Goal: Information Seeking & Learning: Understand process/instructions

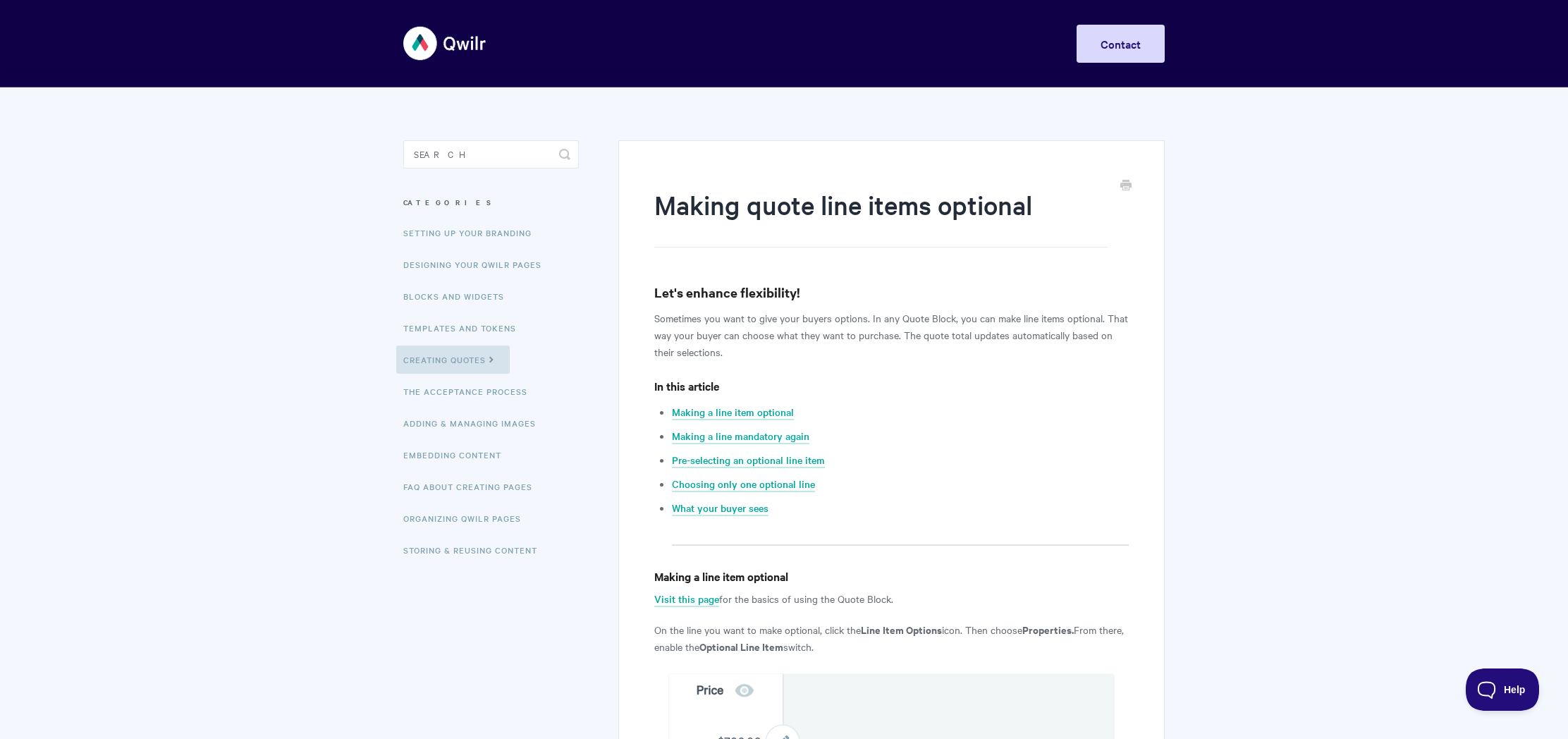
click at [861, 324] on p "Sometimes you want to give your buyers options. In any Quote Block, you can mak…" at bounding box center [891, 335] width 474 height 50
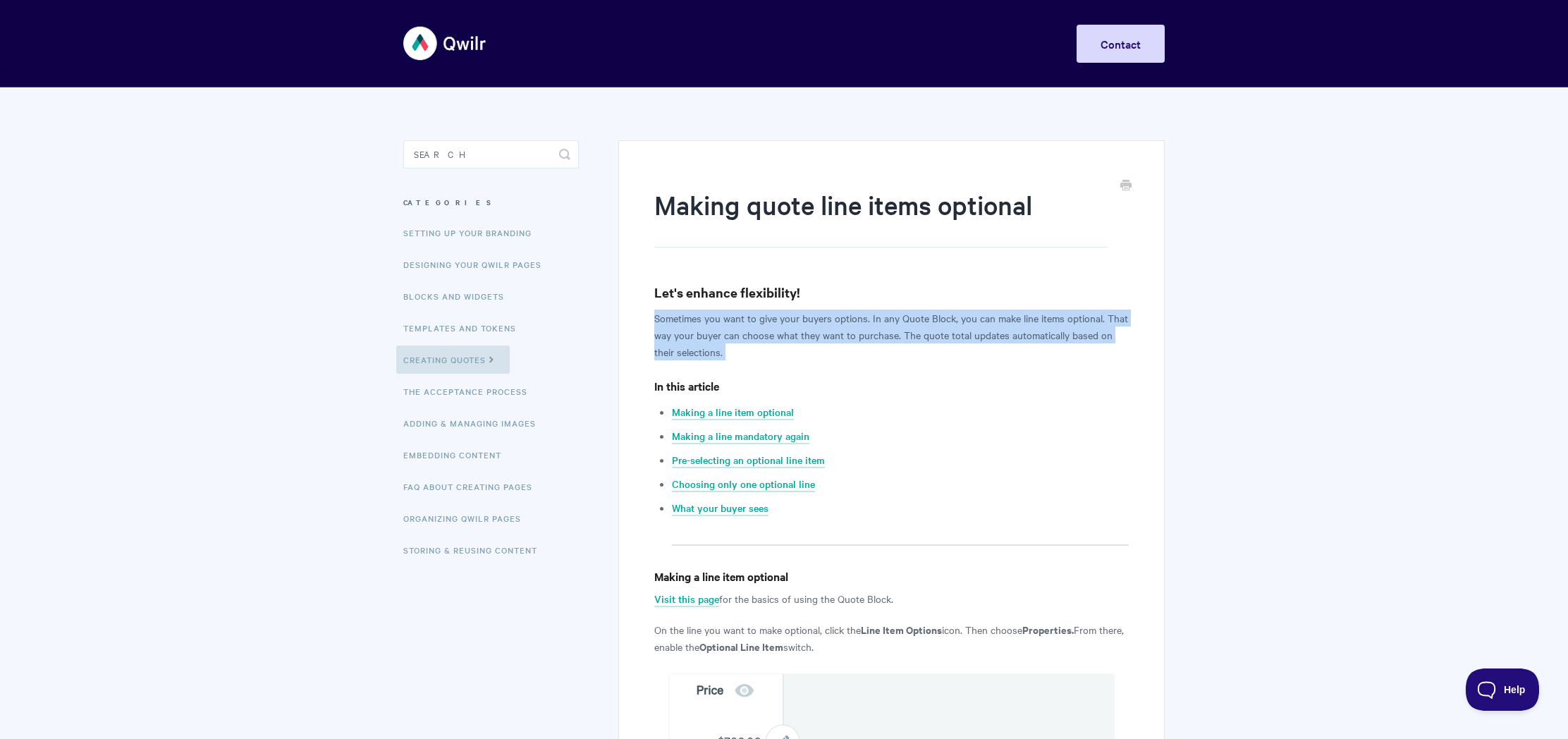
click at [861, 324] on p "Sometimes you want to give your buyers options. In any Quote Block, you can mak…" at bounding box center [891, 335] width 474 height 50
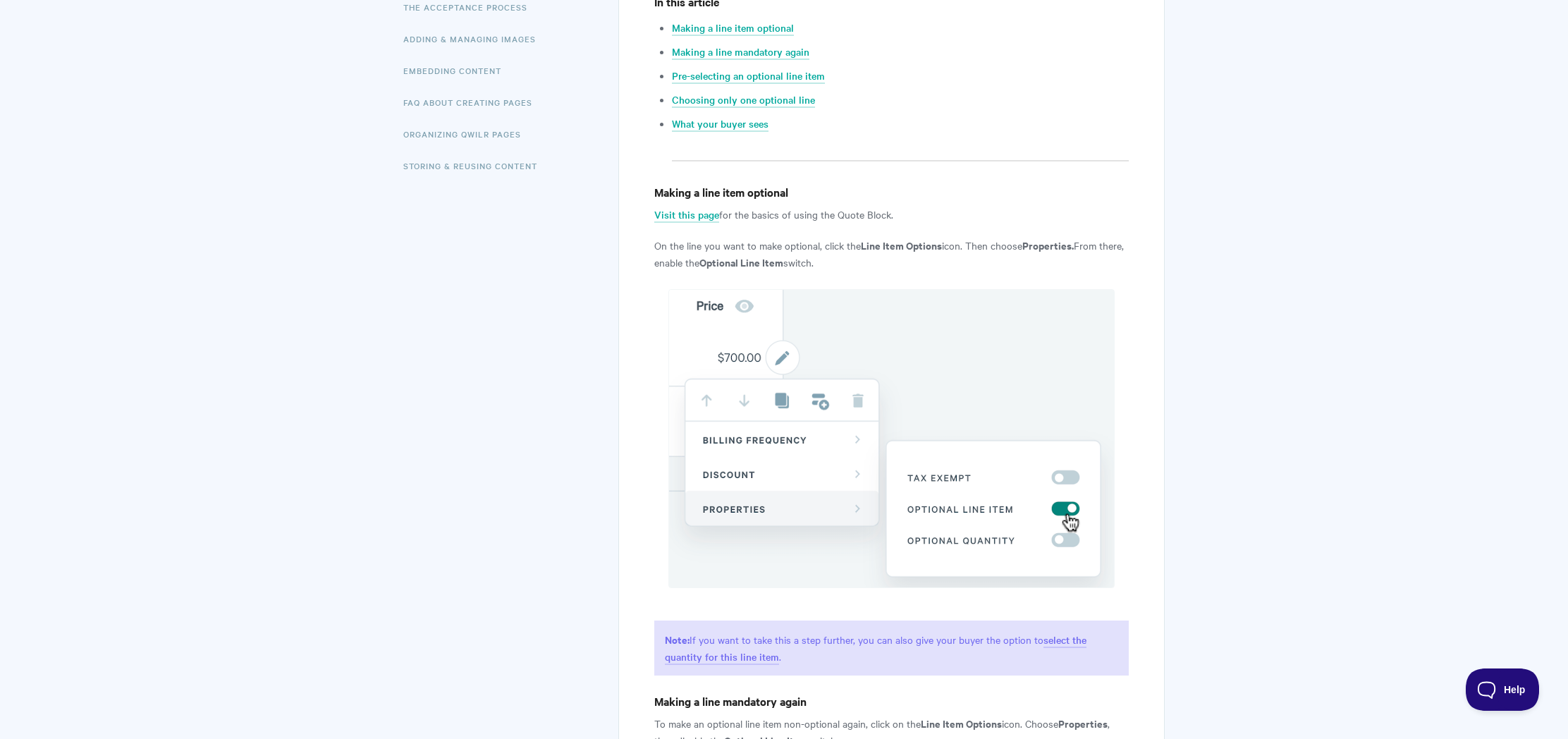
scroll to position [326, 0]
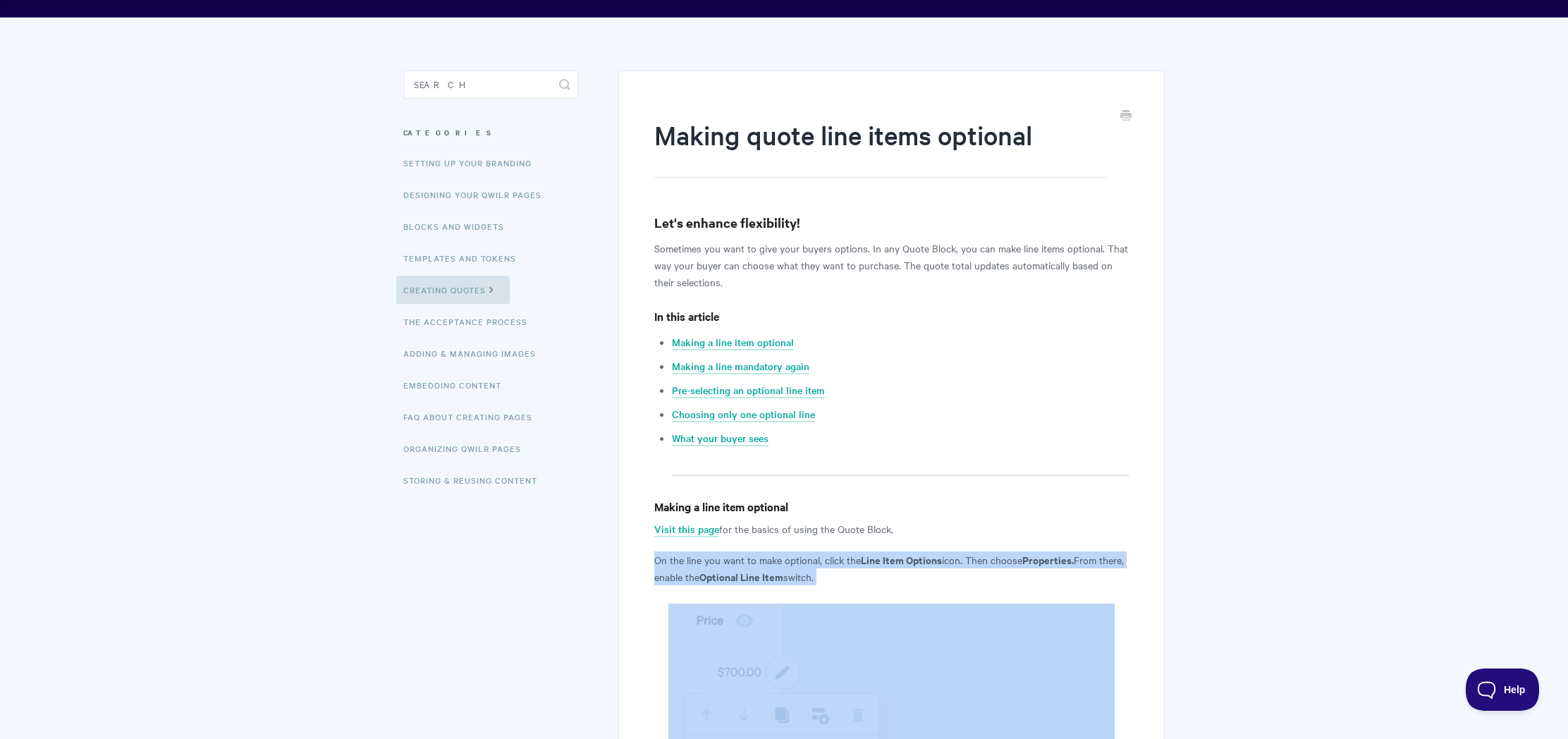
scroll to position [0, 0]
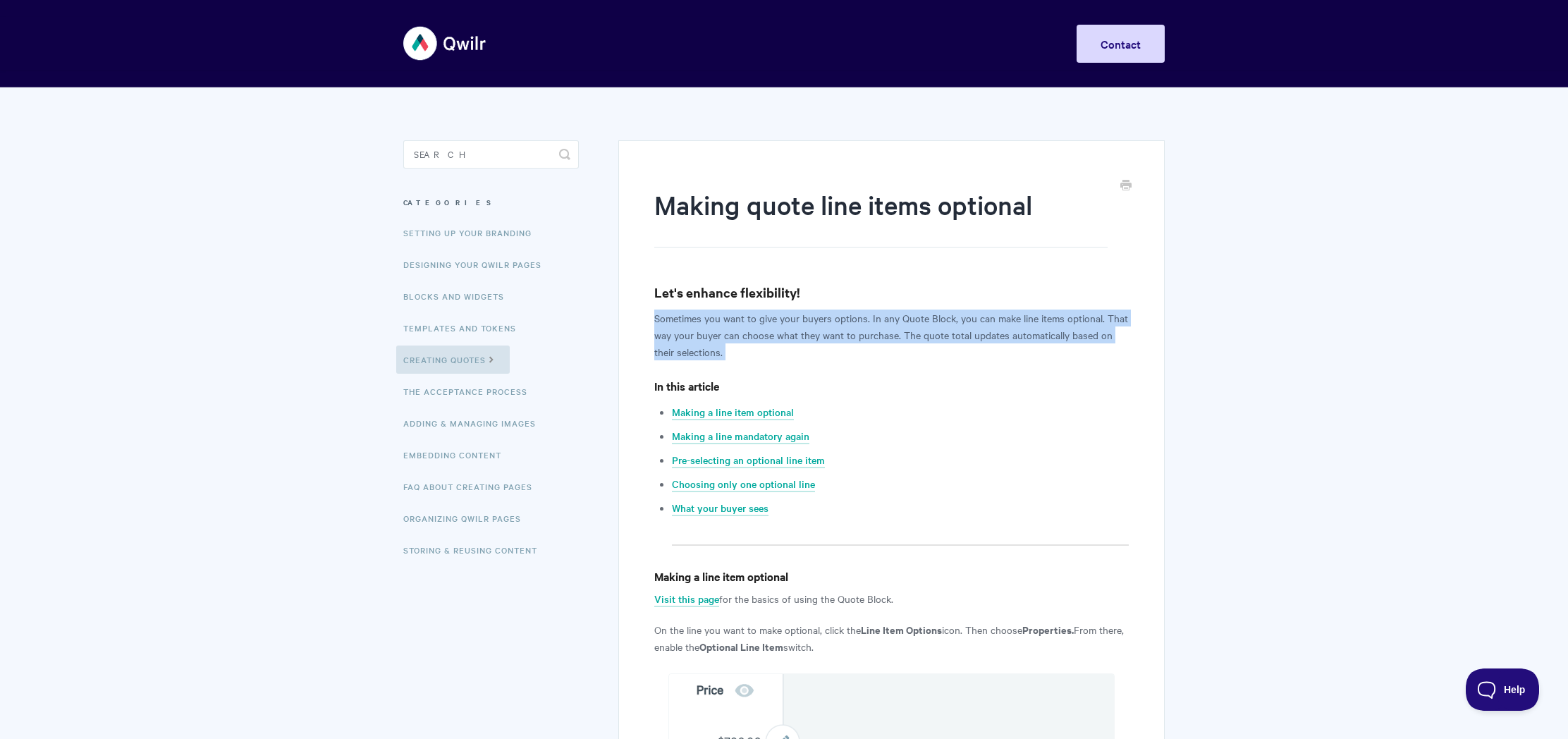
click at [910, 318] on p "Sometimes you want to give your buyers options. In any Quote Block, you can mak…" at bounding box center [891, 335] width 474 height 50
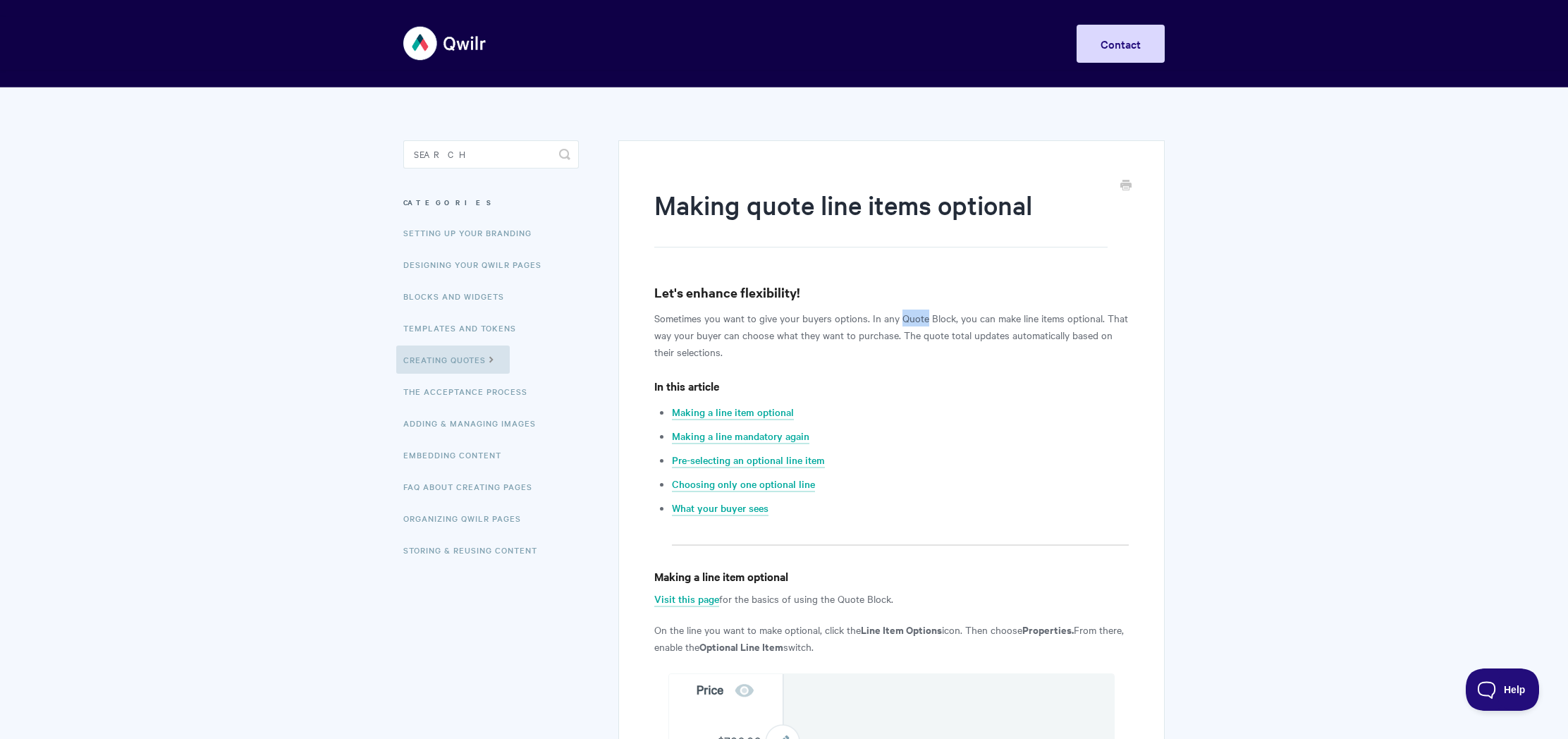
click at [910, 318] on p "Sometimes you want to give your buyers options. In any Quote Block, you can mak…" at bounding box center [891, 335] width 474 height 50
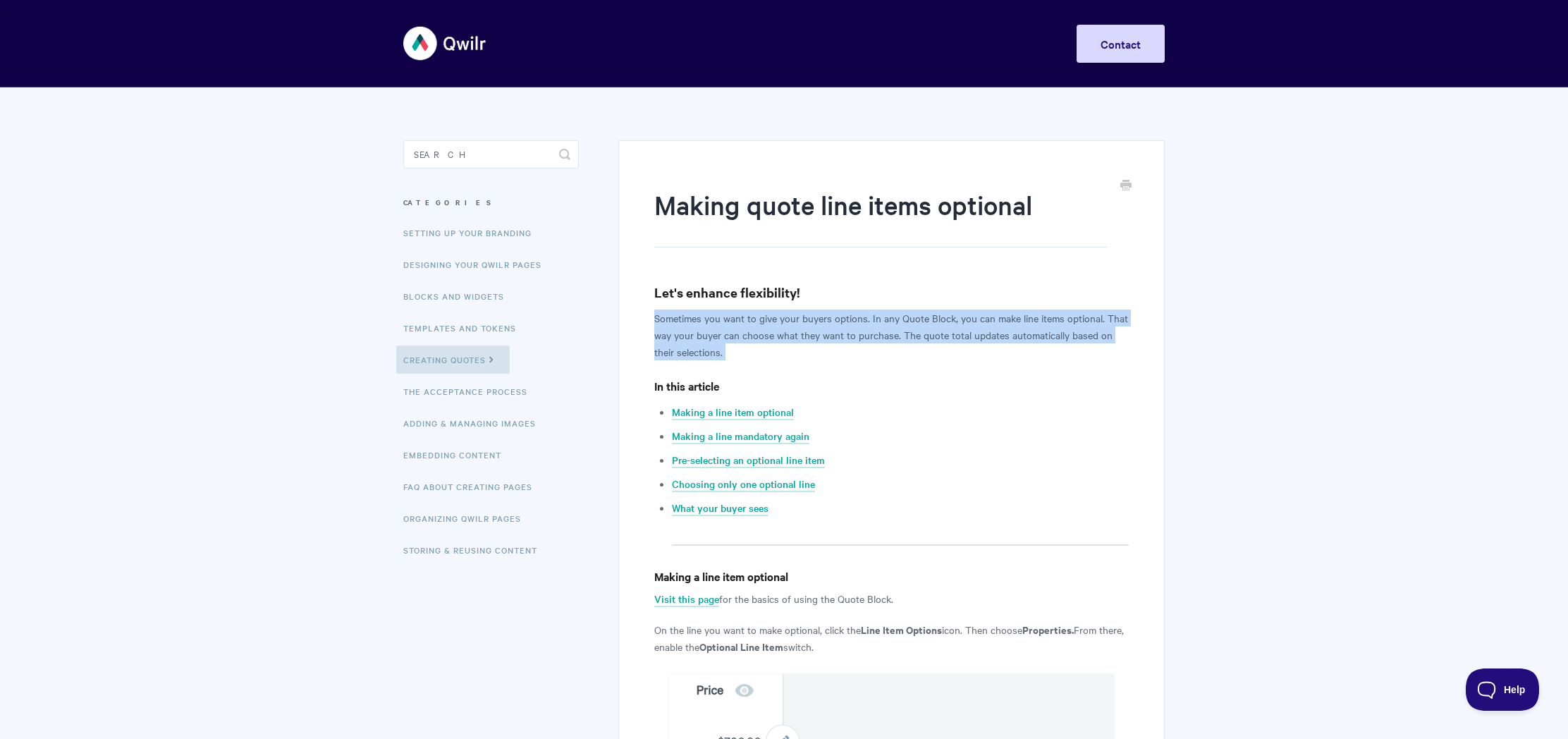
click at [910, 318] on p "Sometimes you want to give your buyers options. In any Quote Block, you can mak…" at bounding box center [891, 335] width 474 height 50
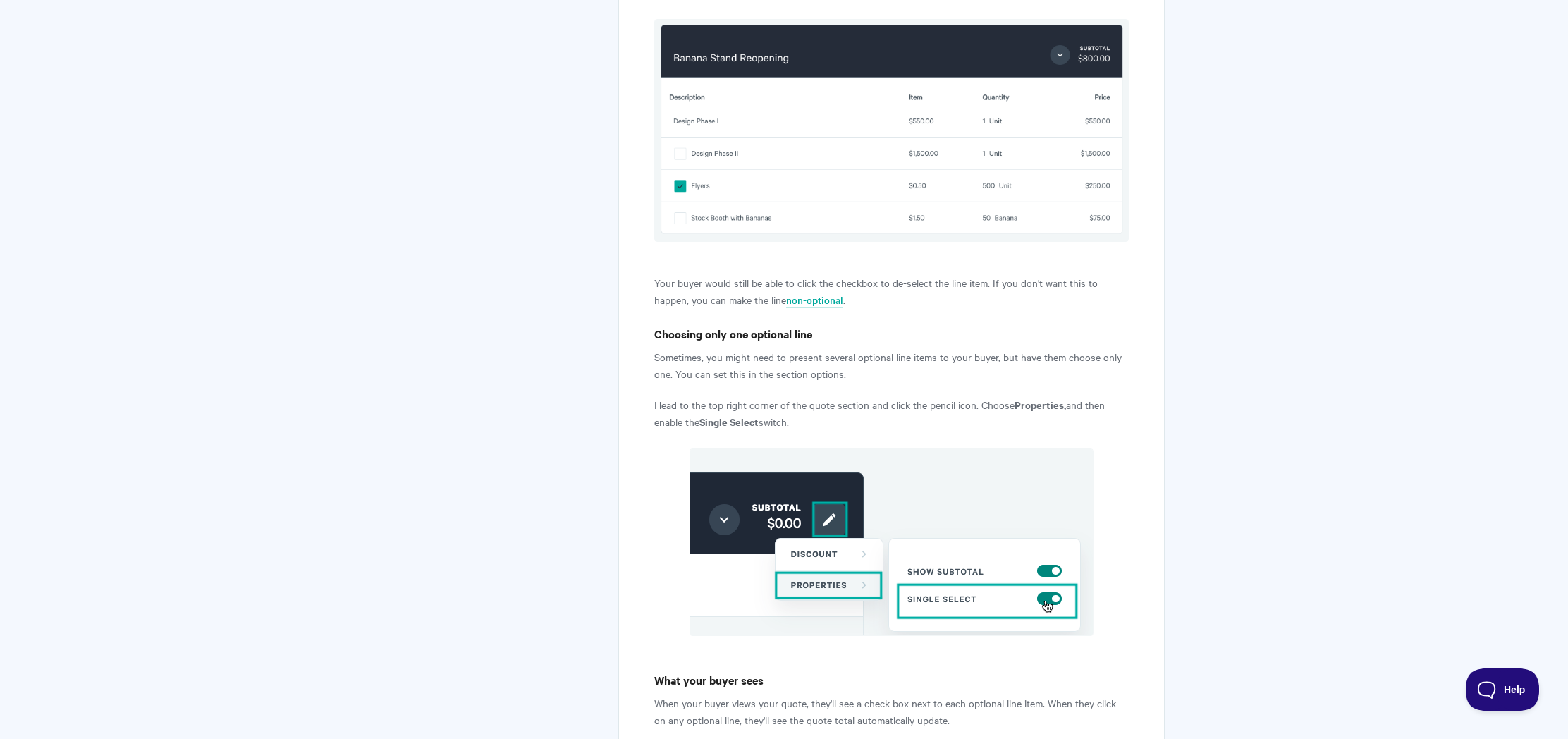
scroll to position [1650, 0]
